Goal: Task Accomplishment & Management: Use online tool/utility

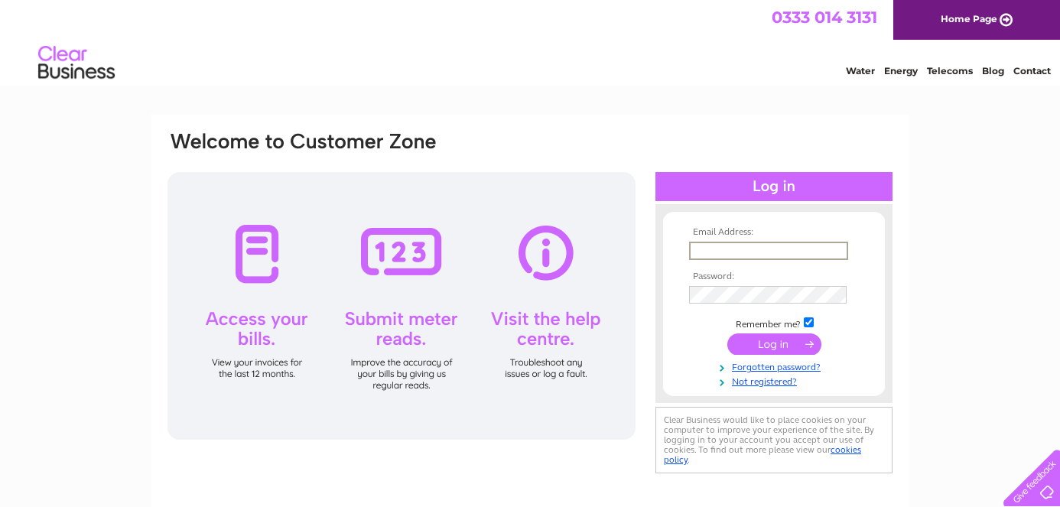
type input "mandy@etcetcetc.co.uk"
click at [774, 343] on input "submit" at bounding box center [774, 343] width 94 height 21
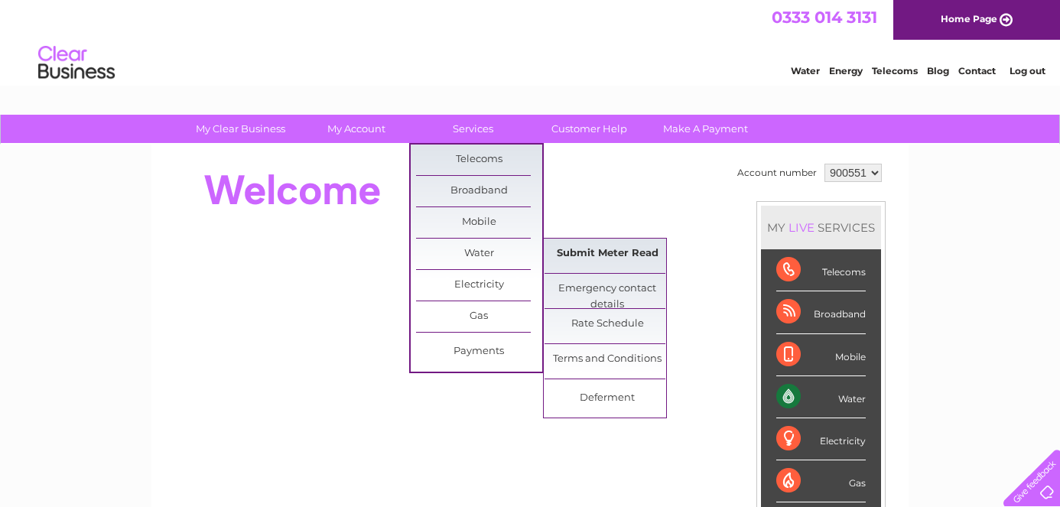
click at [615, 250] on link "Submit Meter Read" at bounding box center [607, 254] width 126 height 31
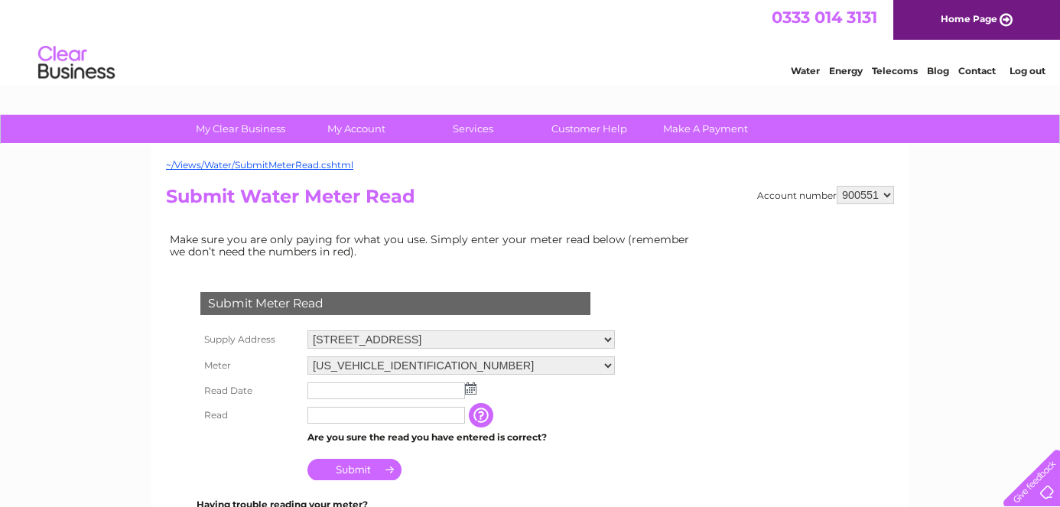
click at [469, 388] on img at bounding box center [470, 388] width 11 height 12
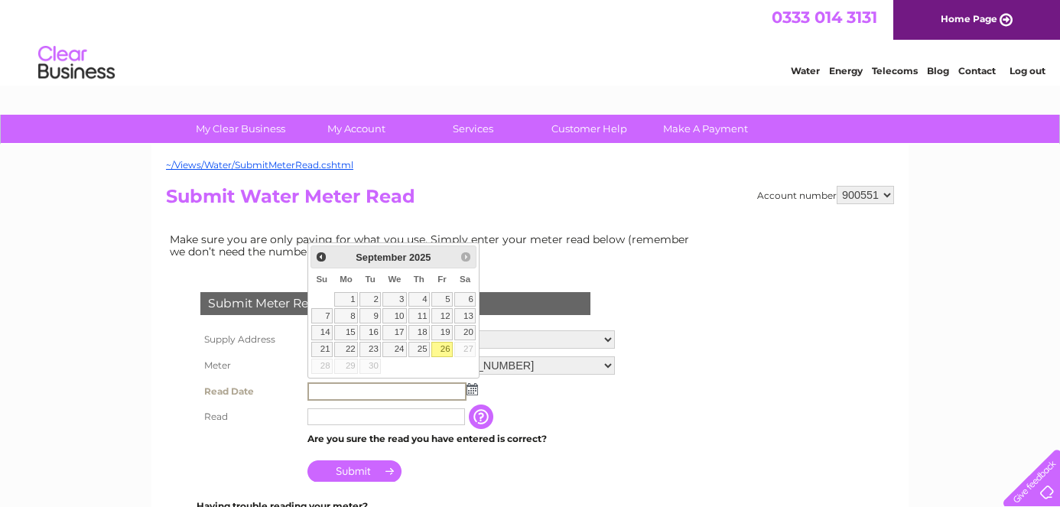
click at [443, 351] on link "26" at bounding box center [441, 349] width 21 height 15
type input "[DATE]"
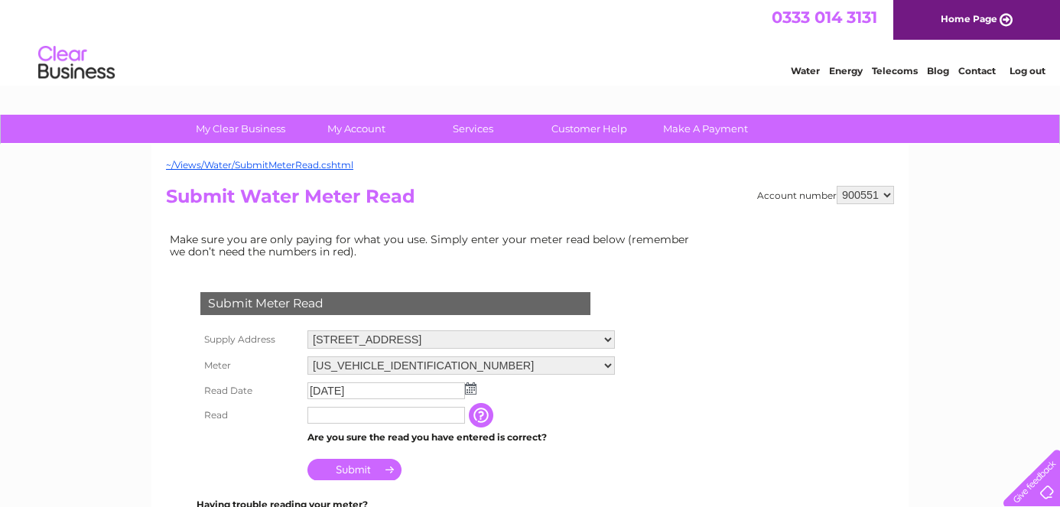
click at [399, 414] on input "text" at bounding box center [385, 415] width 157 height 17
type input "114"
click at [463, 476] on td "Submit" at bounding box center [461, 465] width 315 height 37
click at [358, 467] on input "Submit" at bounding box center [354, 469] width 94 height 21
